Goal: Transaction & Acquisition: Purchase product/service

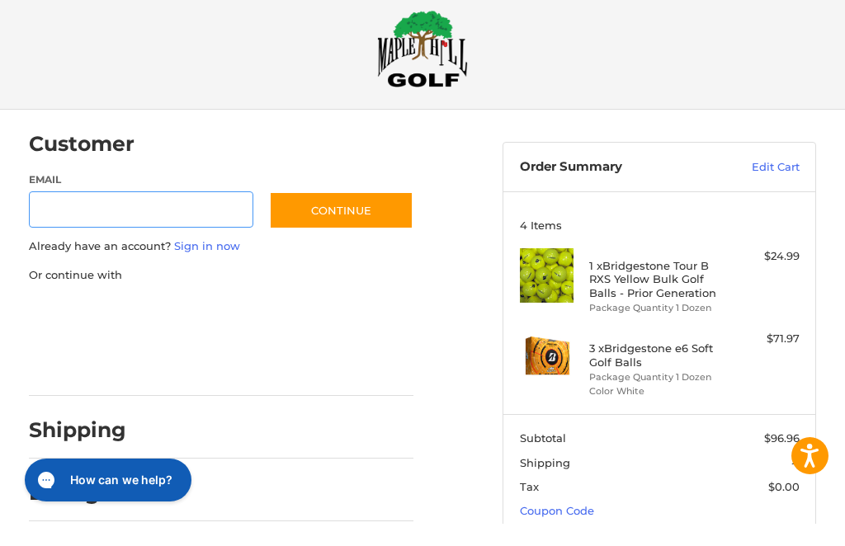
scroll to position [22, 0]
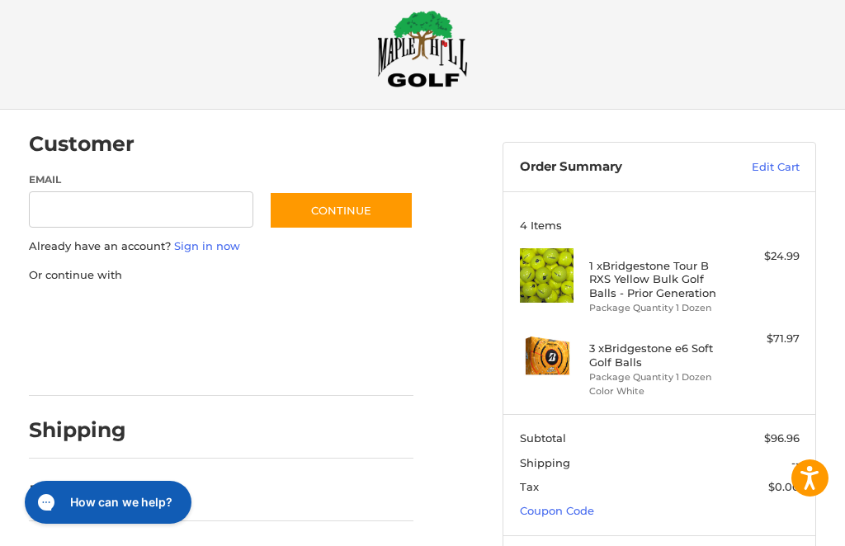
click at [789, 176] on link "Edit Cart" at bounding box center [754, 167] width 89 height 17
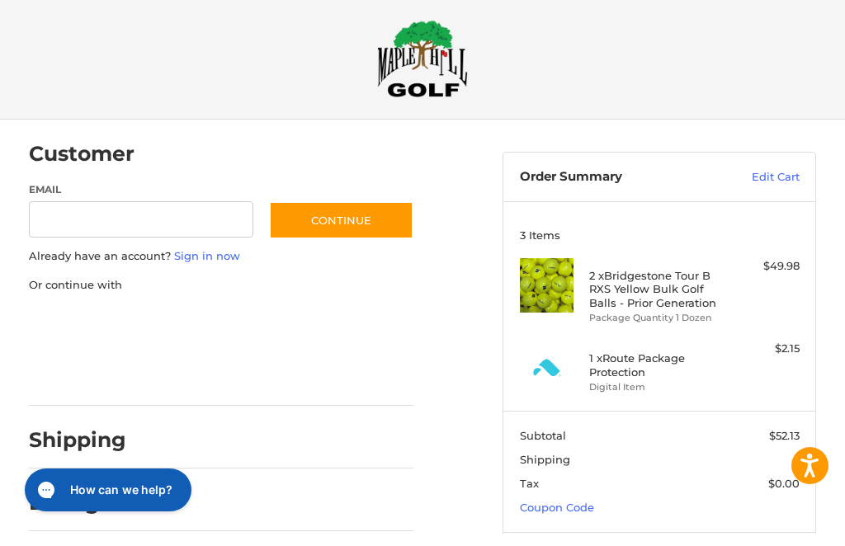
click at [632, 375] on h4 "1 x Route Package Protection" at bounding box center [657, 377] width 136 height 27
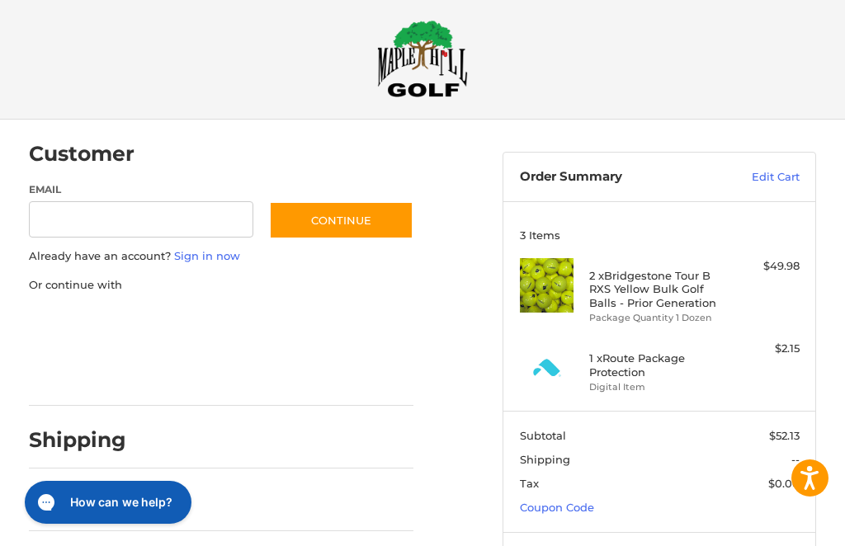
click at [793, 177] on link "Edit Cart" at bounding box center [754, 177] width 89 height 17
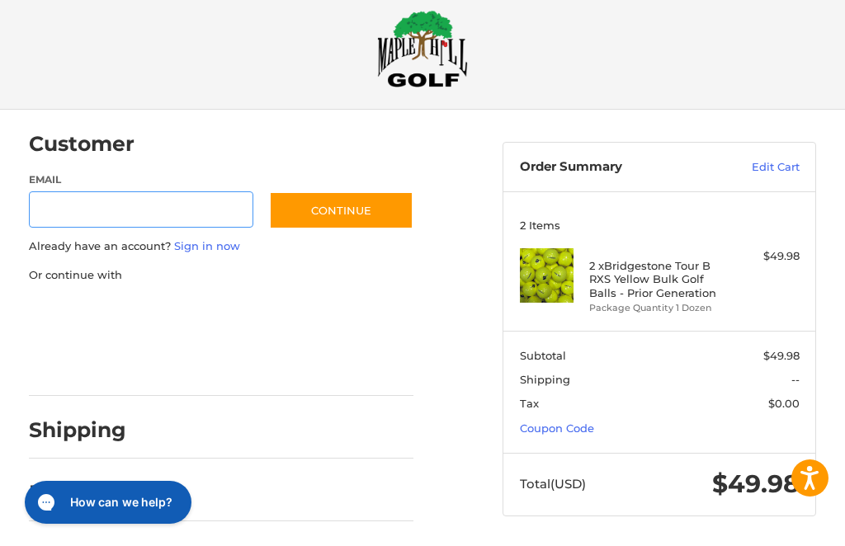
scroll to position [49, 0]
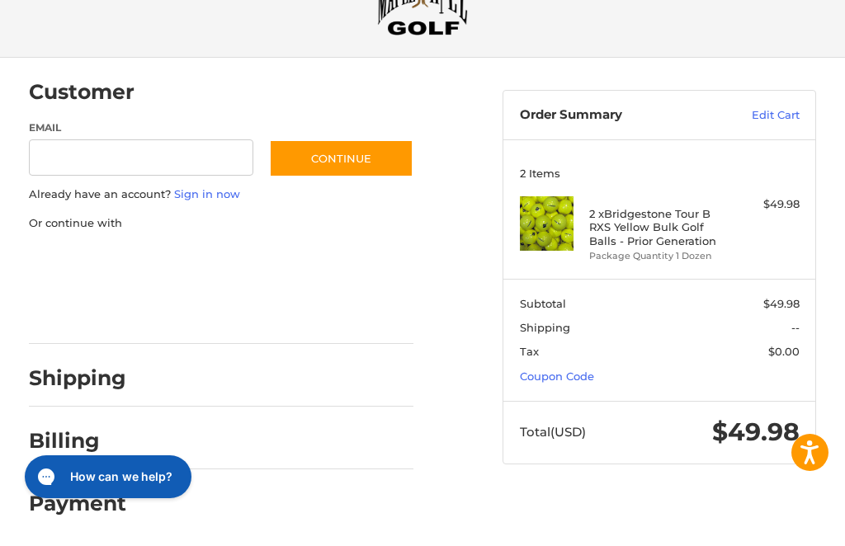
click at [583, 395] on link "Coupon Code" at bounding box center [557, 401] width 74 height 13
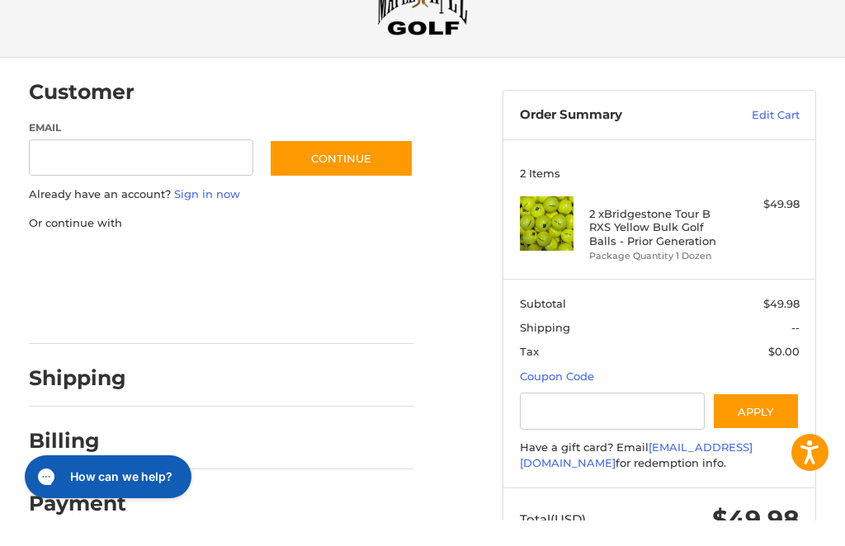
scroll to position [75, 0]
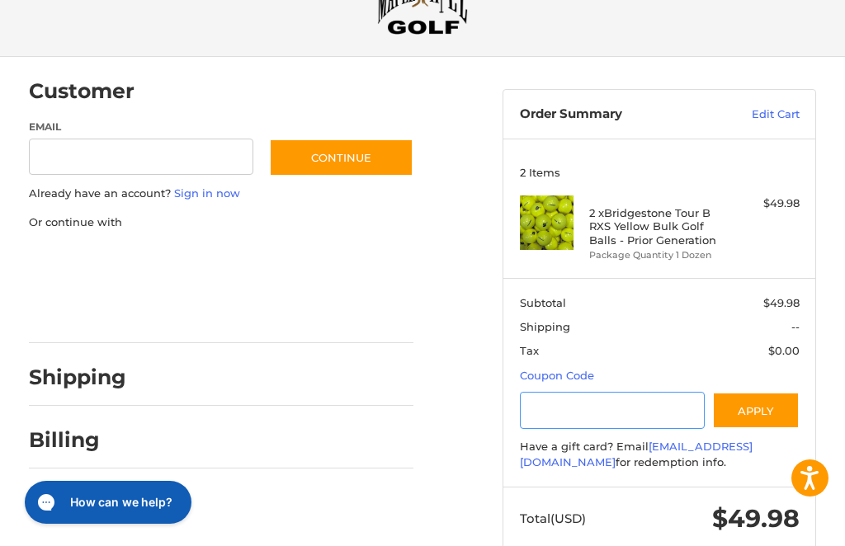
click at [565, 405] on input "Gift Certificate or Coupon Code" at bounding box center [612, 410] width 185 height 37
click at [769, 407] on button "Apply" at bounding box center [755, 411] width 87 height 37
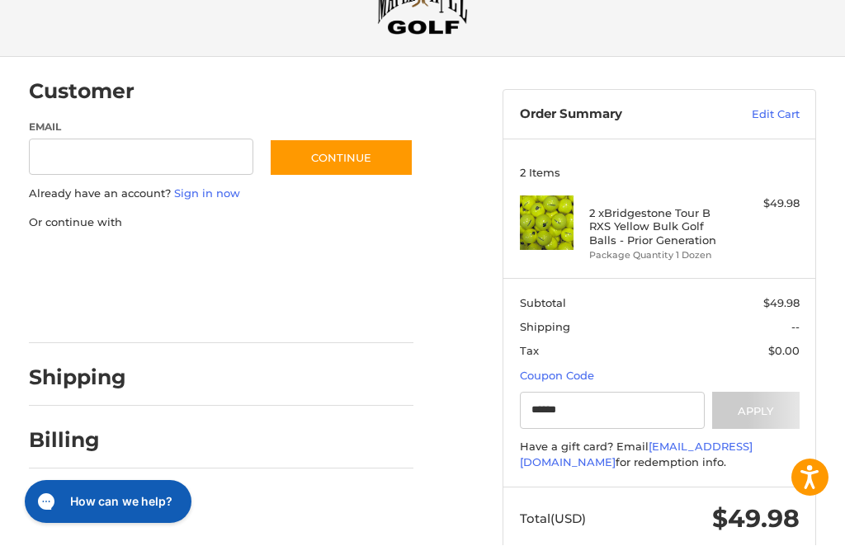
scroll to position [75, 0]
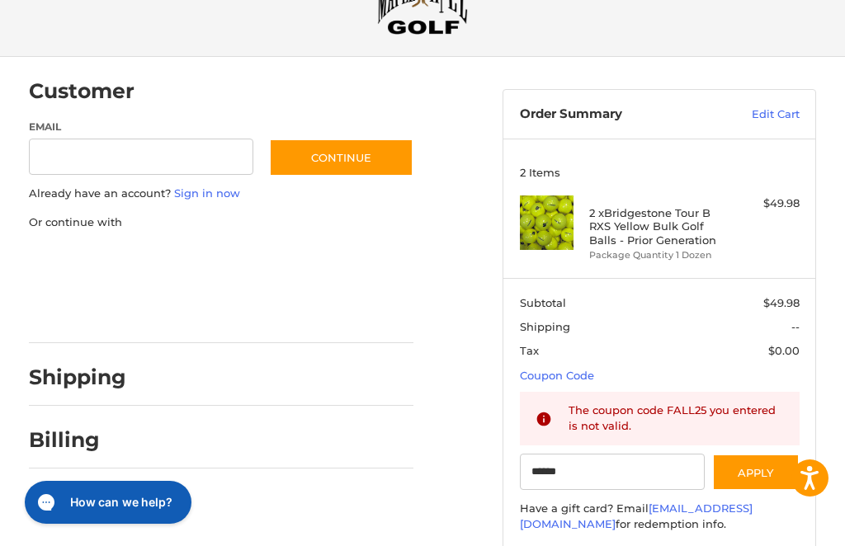
click at [680, 319] on span "Shipping" at bounding box center [640, 327] width 241 height 17
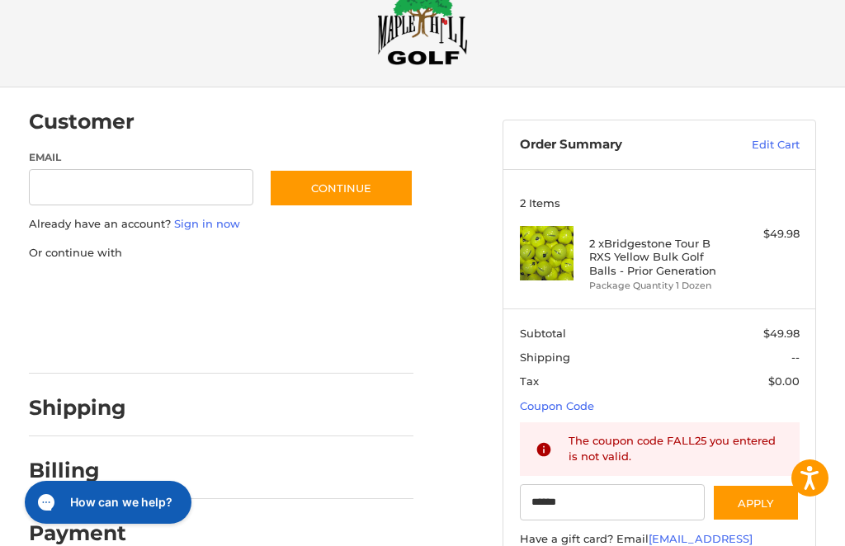
scroll to position [114, 0]
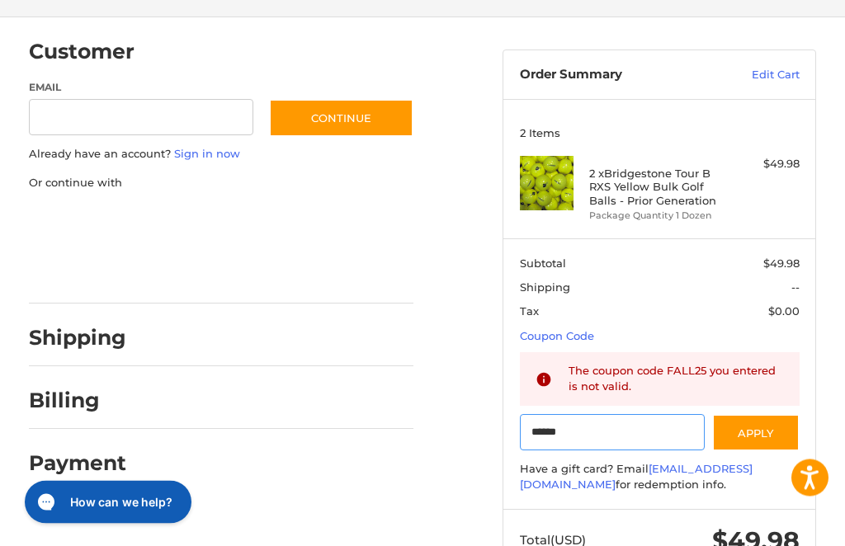
click at [649, 434] on input "******" at bounding box center [612, 433] width 185 height 37
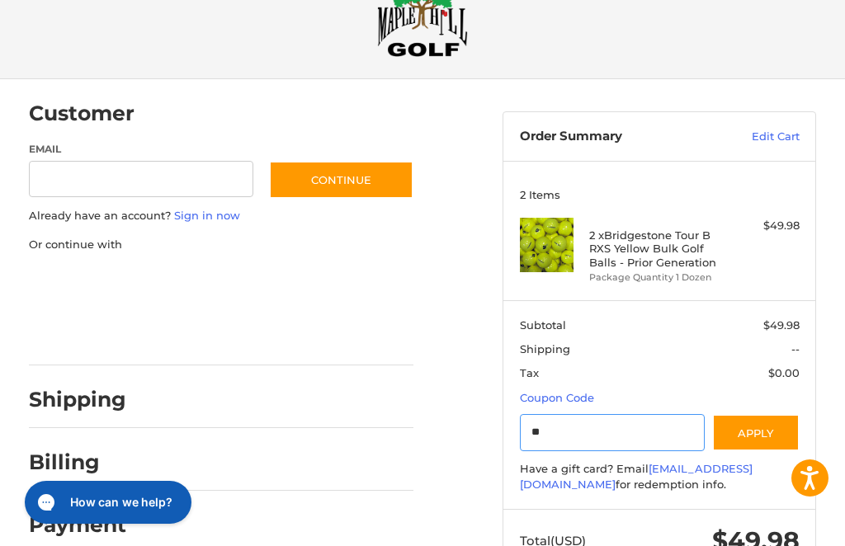
type input "*"
click at [759, 427] on button "Apply" at bounding box center [755, 432] width 87 height 37
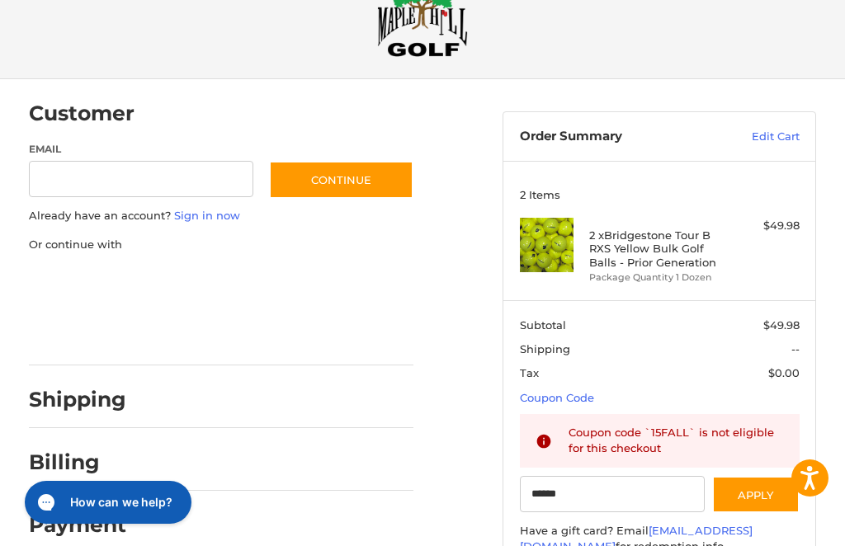
click at [790, 489] on button "Apply" at bounding box center [755, 494] width 87 height 37
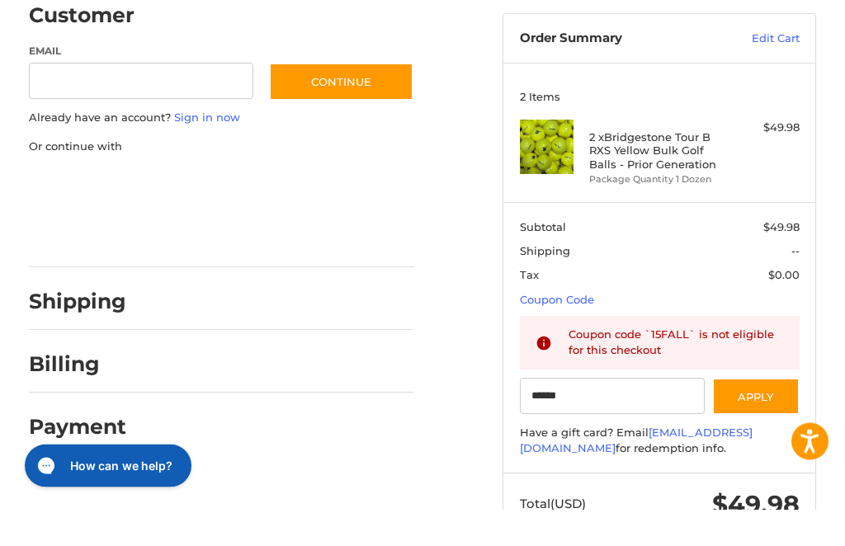
scroll to position [114, 0]
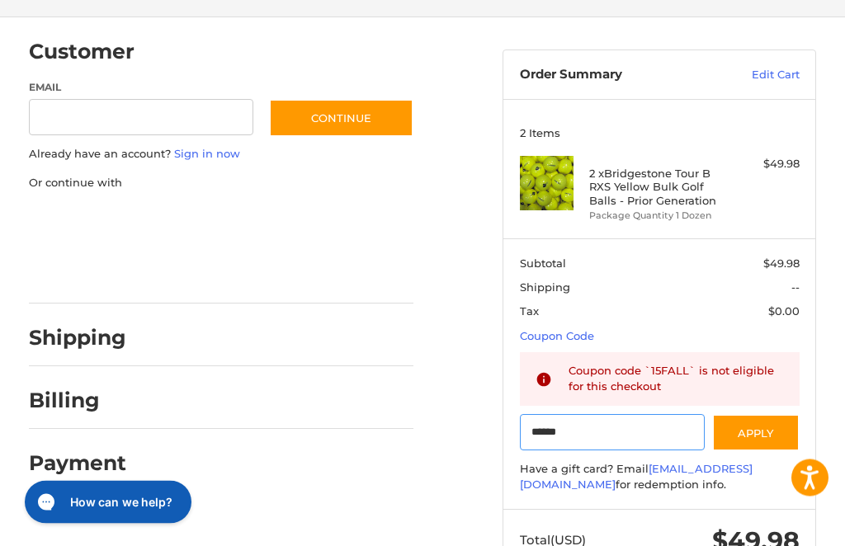
click at [633, 427] on input "******" at bounding box center [612, 433] width 185 height 37
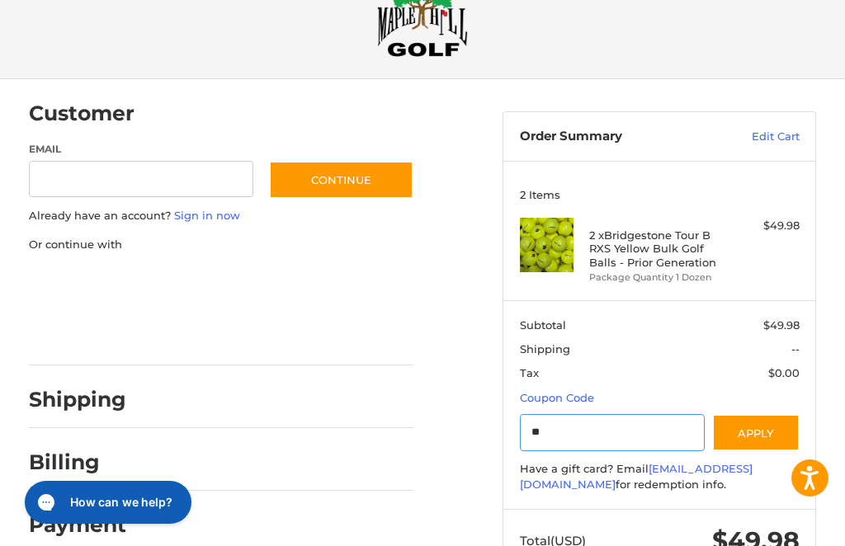
type input "*"
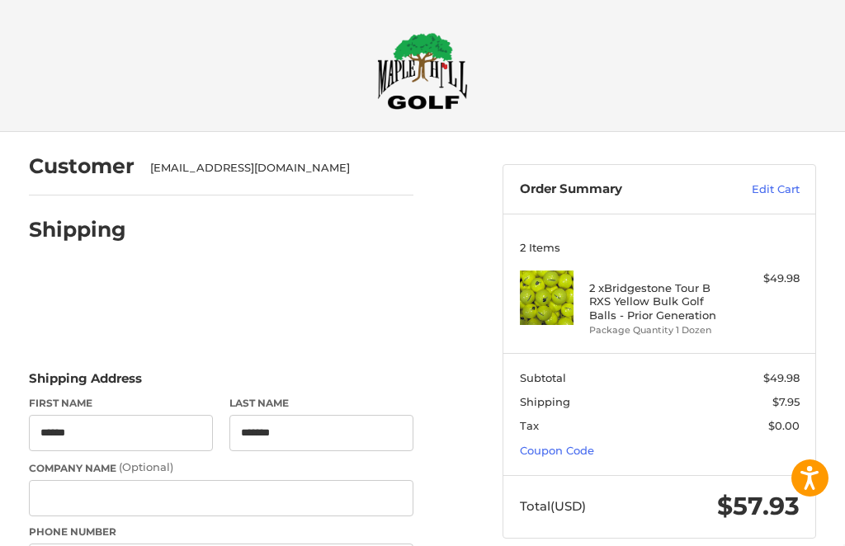
select select "**"
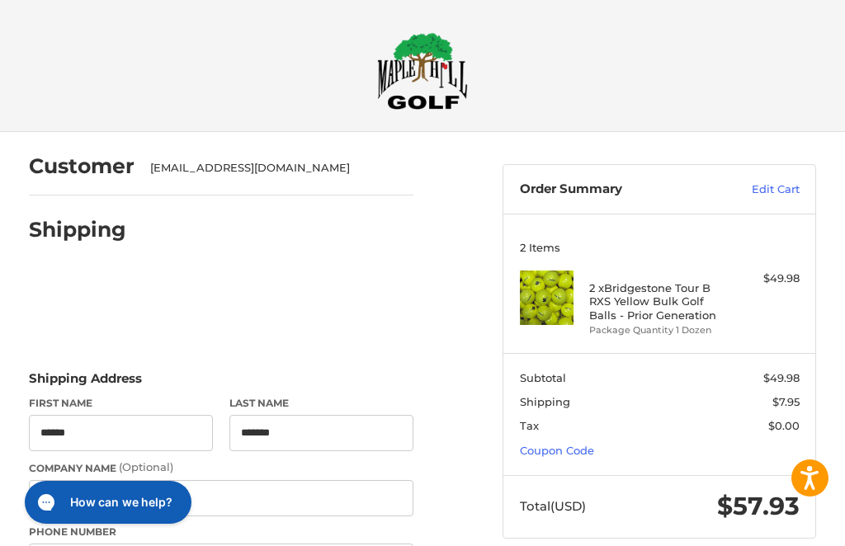
click at [798, 193] on link "Edit Cart" at bounding box center [754, 190] width 89 height 17
click at [797, 192] on link "Edit Cart" at bounding box center [754, 190] width 89 height 17
